Goal: Information Seeking & Learning: Find specific fact

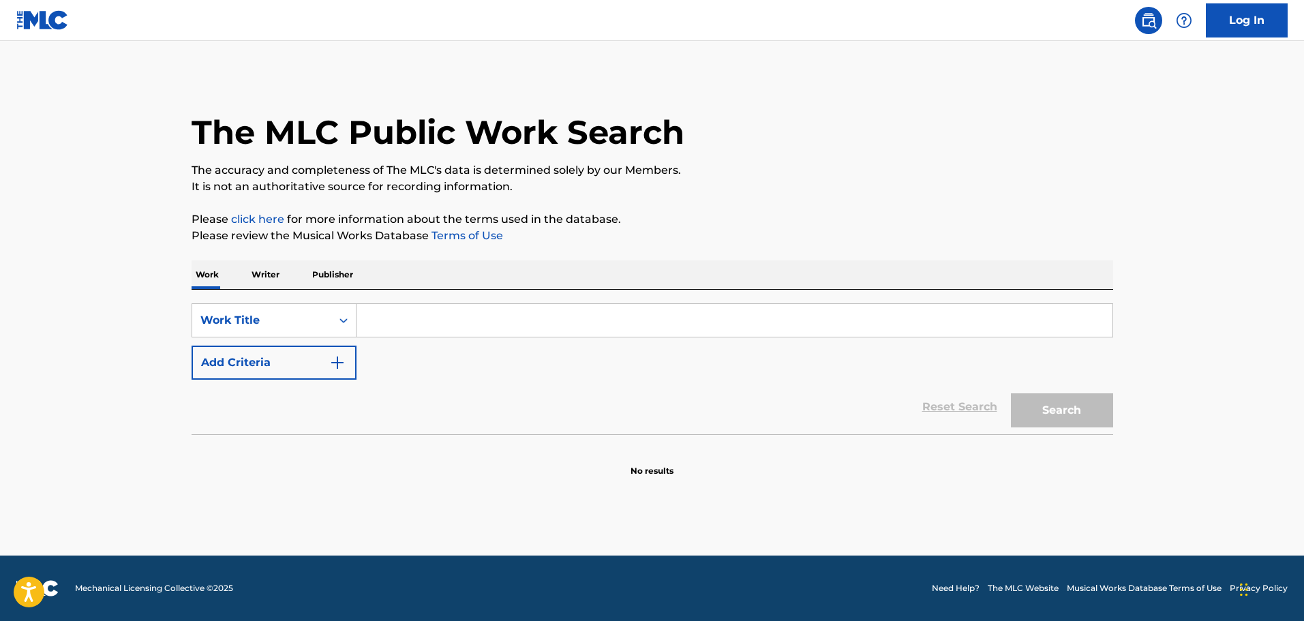
click at [474, 314] on input "Search Form" at bounding box center [734, 320] width 756 height 33
type input "roll up"
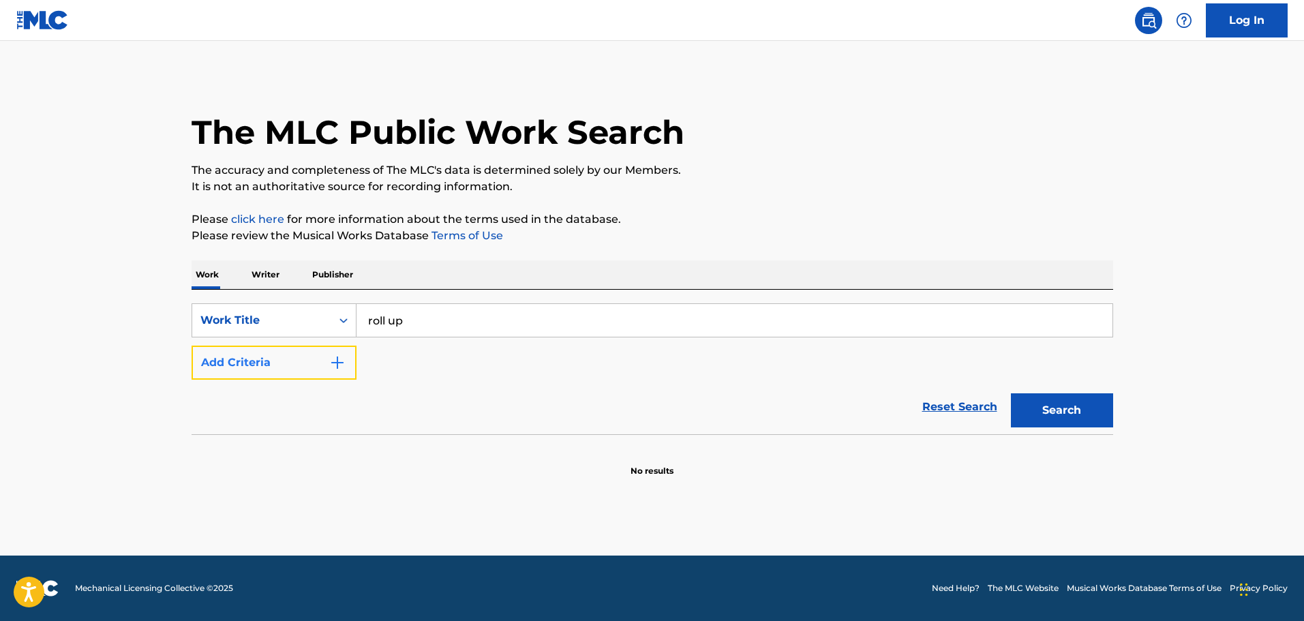
click at [340, 361] on img "Search Form" at bounding box center [337, 362] width 16 height 16
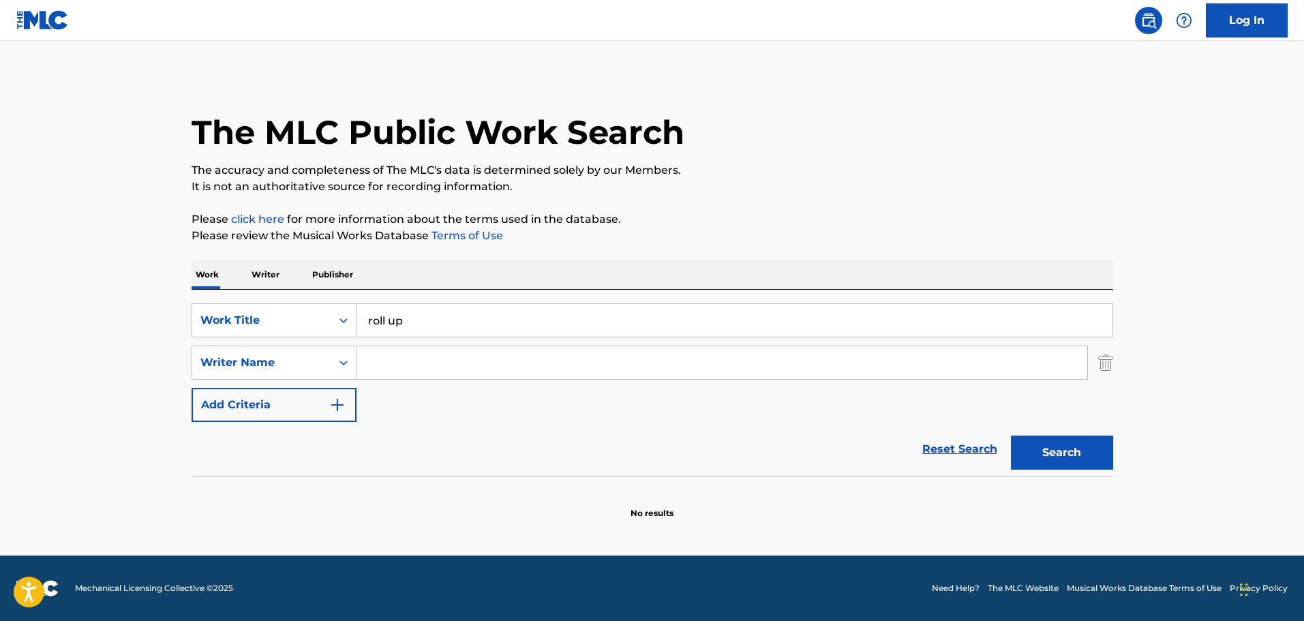
click at [372, 357] on input "Search Form" at bounding box center [721, 362] width 731 height 33
type input "myvette"
click at [1093, 452] on button "Search" at bounding box center [1062, 453] width 102 height 34
drag, startPoint x: 464, startPoint y: 366, endPoint x: 361, endPoint y: 364, distance: 103.6
click at [361, 364] on input "myvette" at bounding box center [721, 362] width 731 height 33
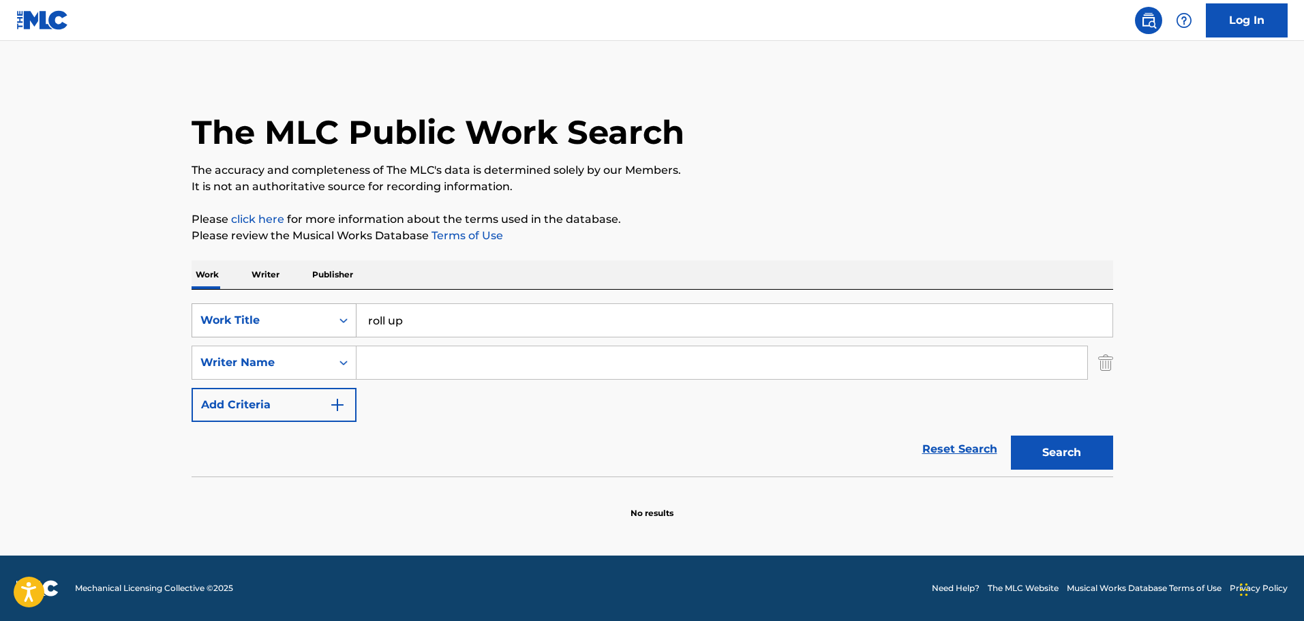
drag, startPoint x: 447, startPoint y: 321, endPoint x: 349, endPoint y: 311, distance: 98.7
click at [349, 311] on div "SearchWithCriteriaa6f7ff3e-3bfe-422b-960c-2178c871548e Work Title roll up" at bounding box center [653, 320] width 922 height 34
type input "nothing better"
click at [421, 359] on input "Search Form" at bounding box center [721, 362] width 731 height 33
click at [393, 360] on input "schyultz" at bounding box center [721, 362] width 731 height 33
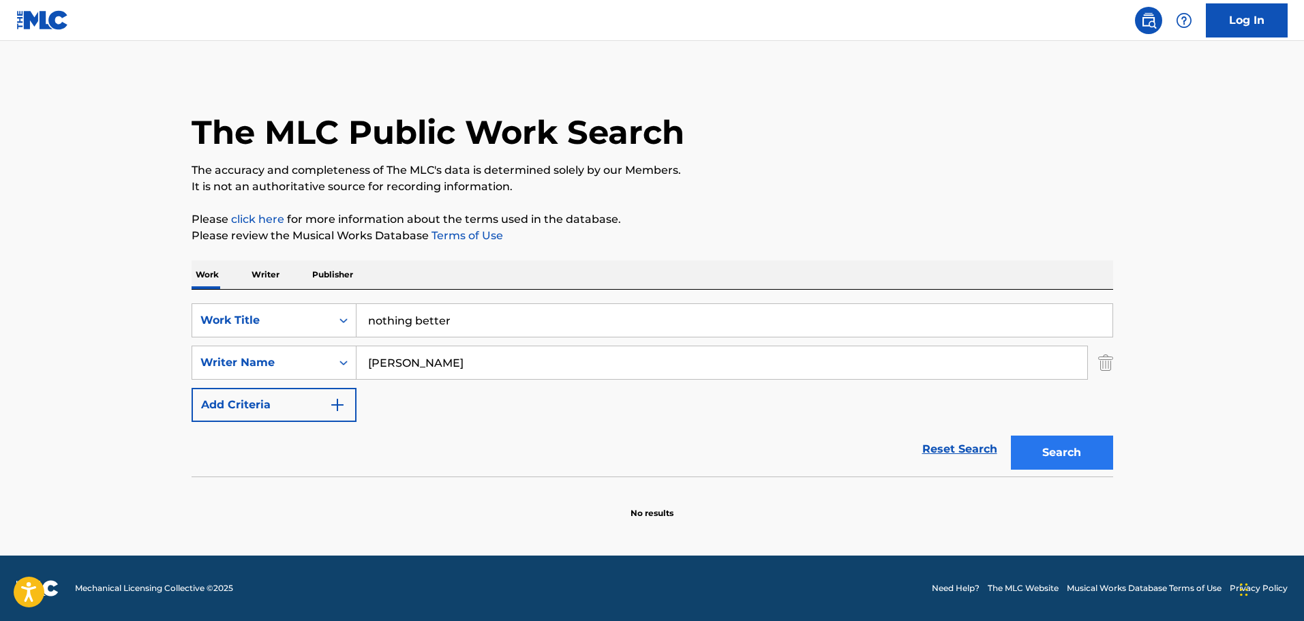
type input "[PERSON_NAME]"
click at [1041, 449] on button "Search" at bounding box center [1062, 453] width 102 height 34
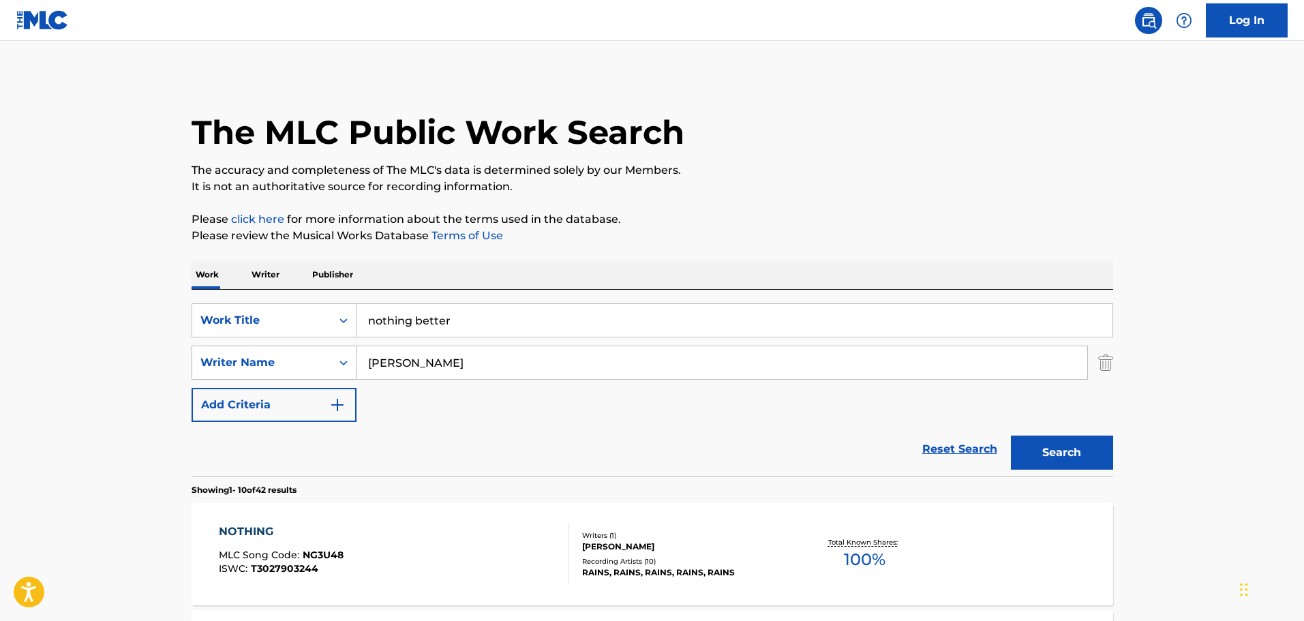
drag, startPoint x: 486, startPoint y: 360, endPoint x: 350, endPoint y: 352, distance: 136.5
click at [350, 352] on div "SearchWithCriteria397a6fe0-6baa-4bd6-bcd4-d3cc6ebbacb7 Writer Name [PERSON_NAME]" at bounding box center [653, 363] width 922 height 34
type input "parks"
click at [1096, 455] on button "Search" at bounding box center [1062, 453] width 102 height 34
